Goal: Task Accomplishment & Management: Complete application form

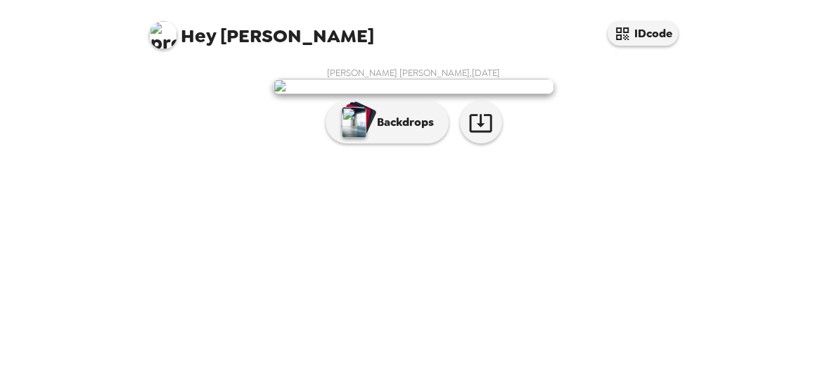
scroll to position [54, 0]
